Goal: Task Accomplishment & Management: Use online tool/utility

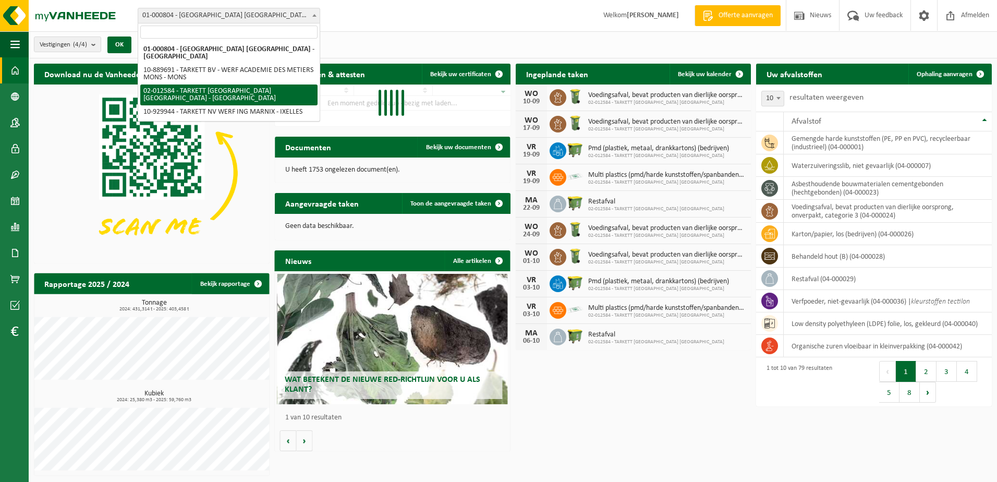
select select "2436"
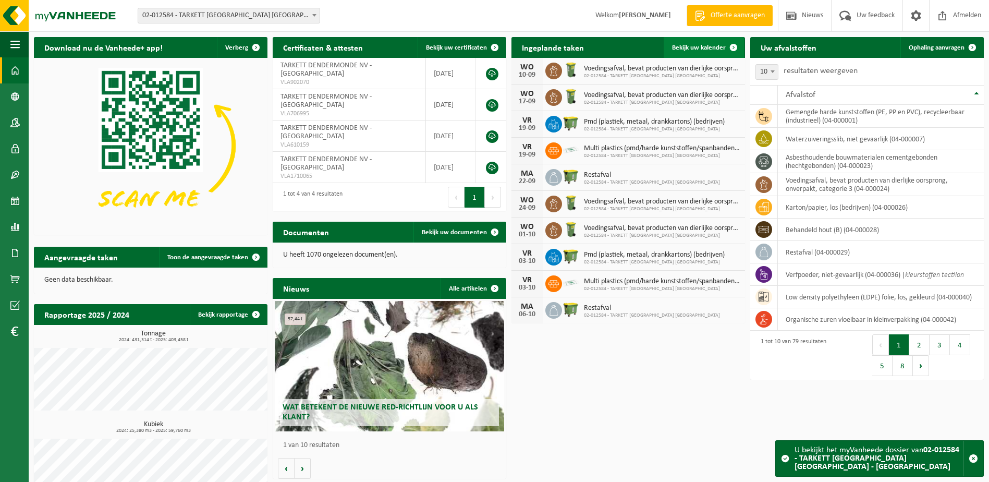
click at [695, 50] on span "Bekijk uw kalender" at bounding box center [699, 47] width 54 height 7
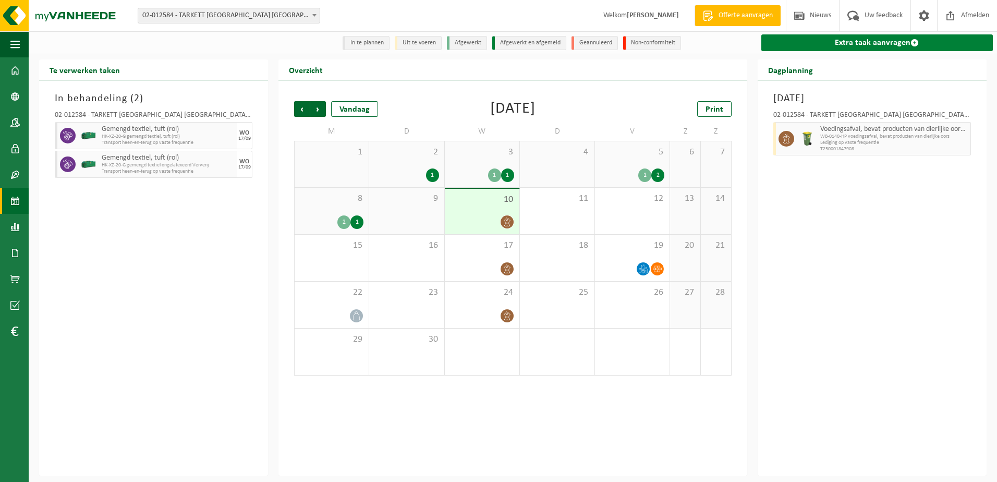
click at [856, 39] on link "Extra taak aanvragen" at bounding box center [877, 42] width 232 height 17
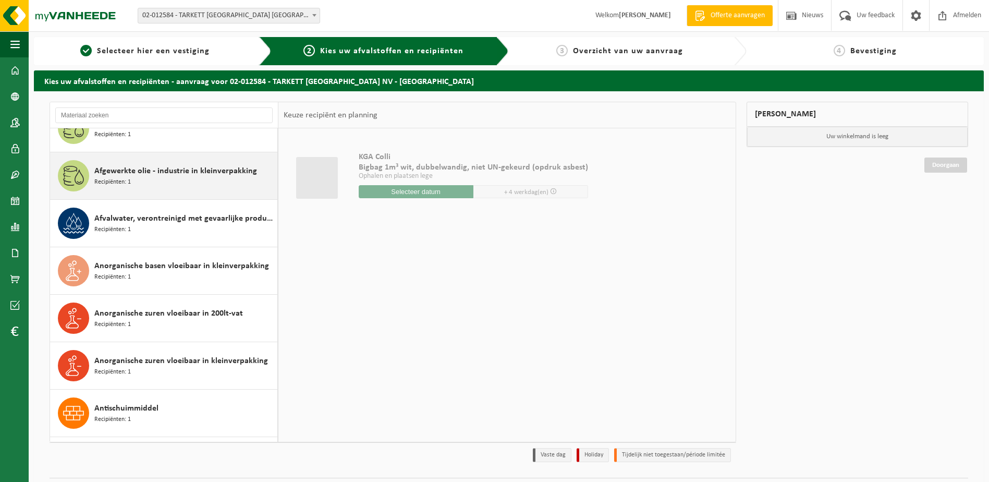
scroll to position [365, 0]
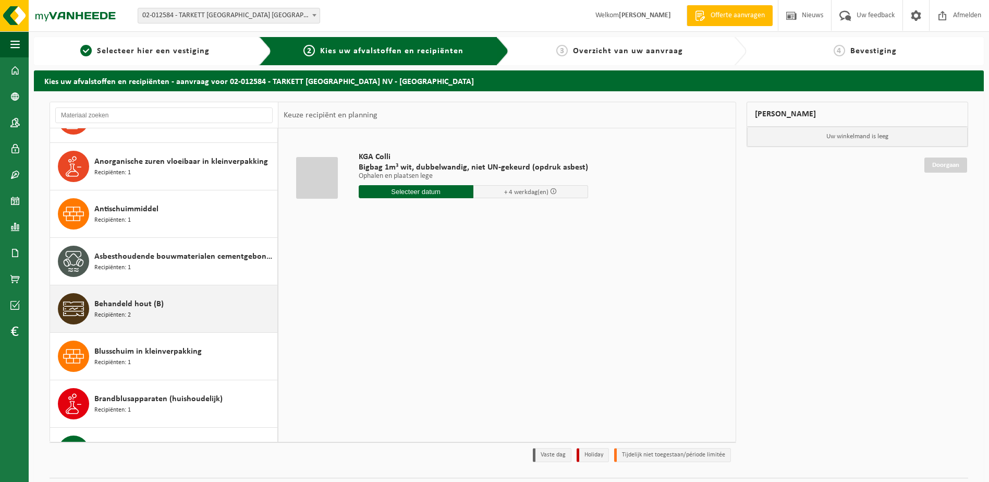
click at [183, 296] on div "Behandeld hout (B) Recipiënten: 2" at bounding box center [184, 308] width 180 height 31
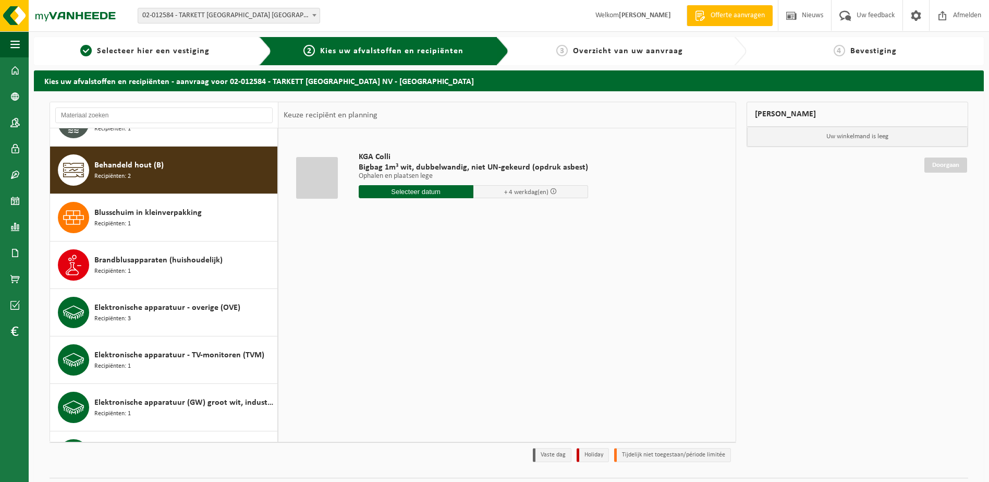
scroll to position [522, 0]
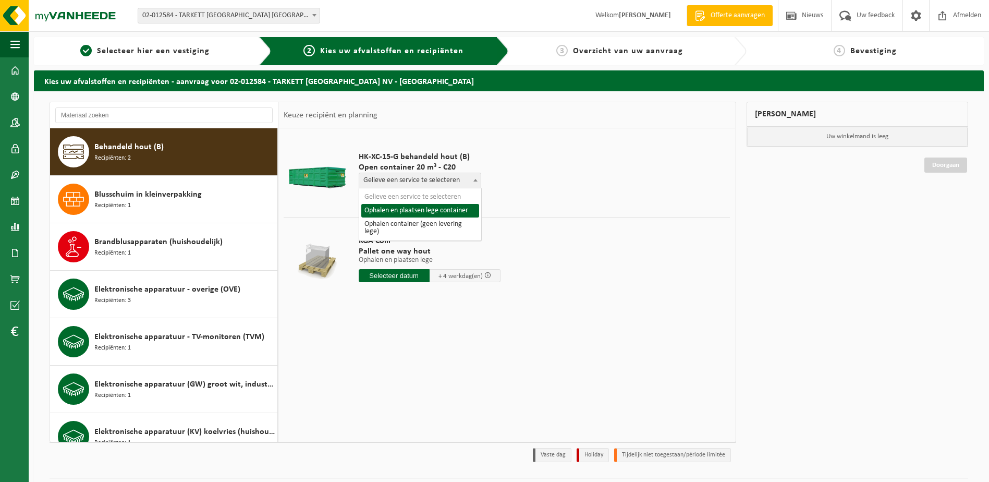
click at [393, 175] on span "Gelieve een service te selecteren" at bounding box center [420, 180] width 122 height 15
select select "P2PL-VEL-052131_HK-XC-20-GN-00_04-000028_46"
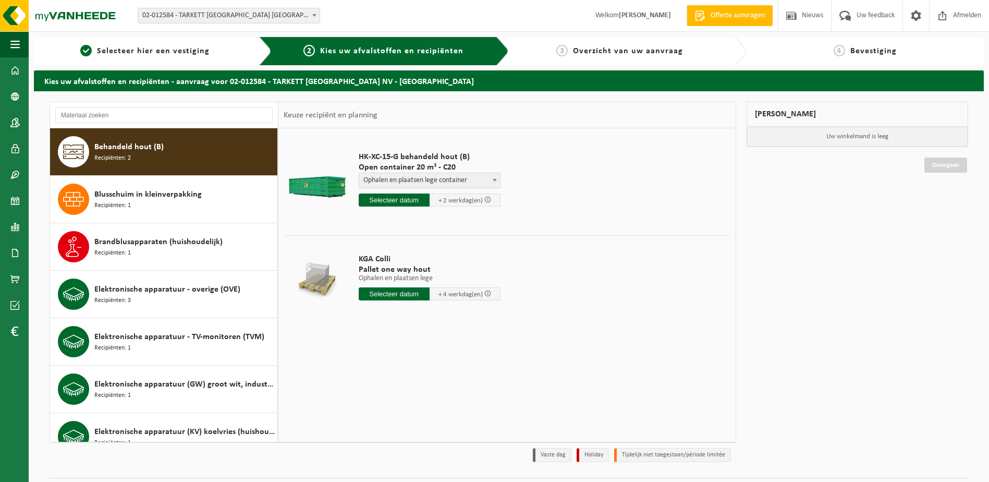
click at [395, 198] on input "text" at bounding box center [394, 199] width 71 height 13
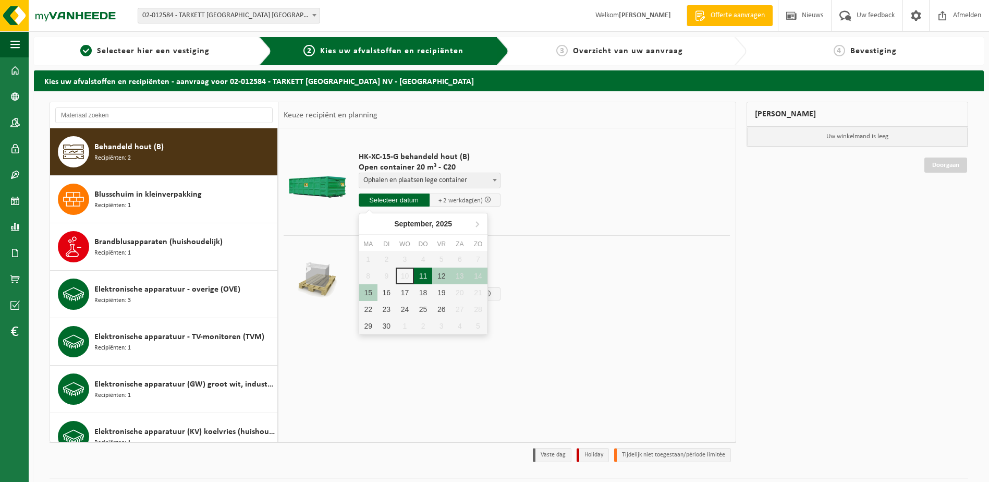
click at [418, 275] on div "11" at bounding box center [423, 276] width 18 height 17
type input "Van 2025-09-11"
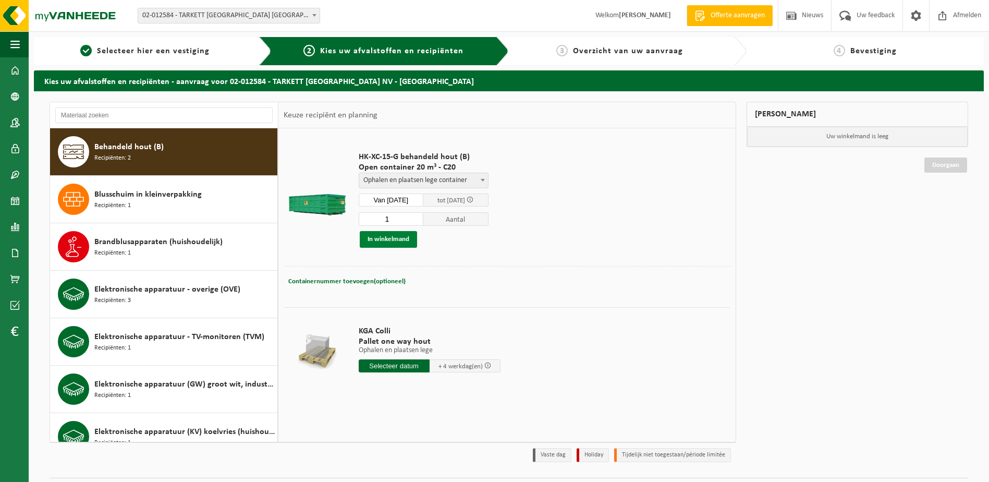
click at [386, 234] on button "In winkelmand" at bounding box center [388, 239] width 57 height 17
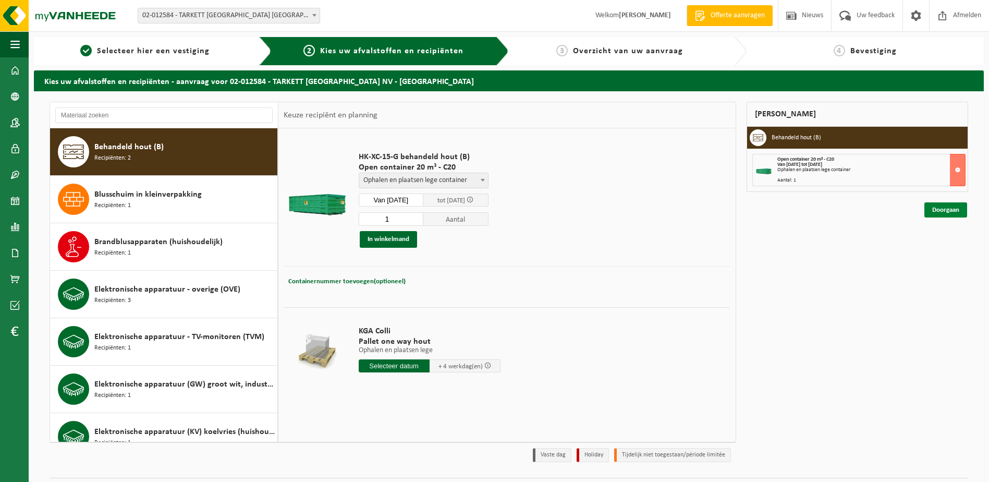
click at [940, 207] on link "Doorgaan" at bounding box center [946, 209] width 43 height 15
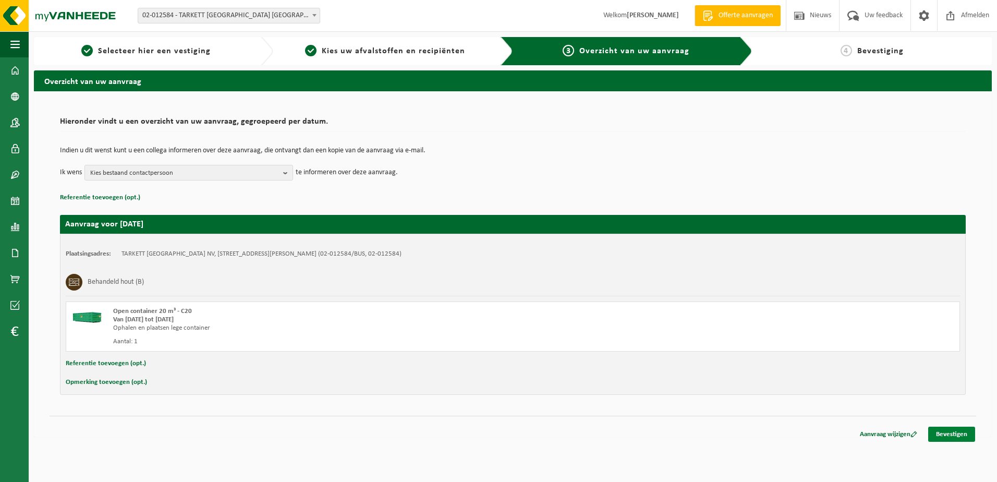
click at [970, 436] on link "Bevestigen" at bounding box center [951, 434] width 47 height 15
